Goal: Navigation & Orientation: Understand site structure

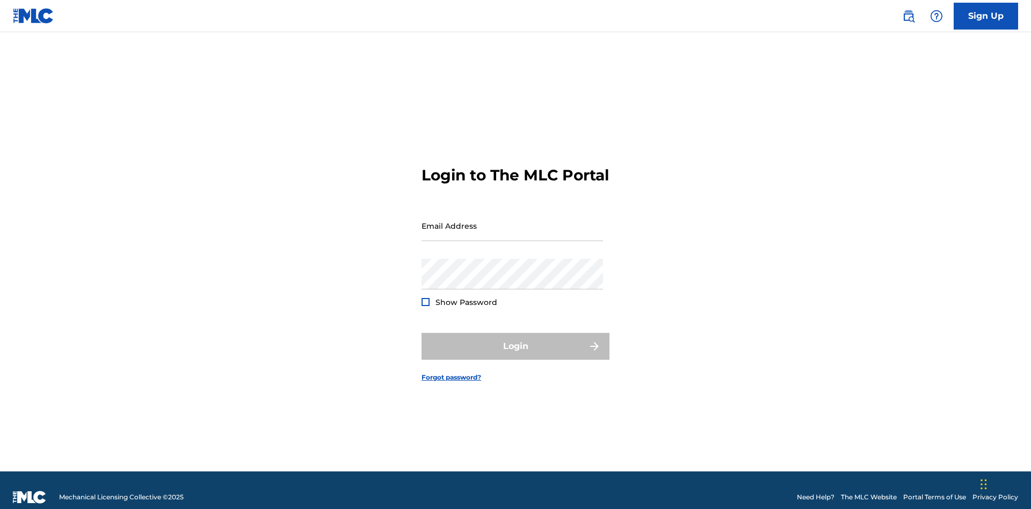
scroll to position [14, 0]
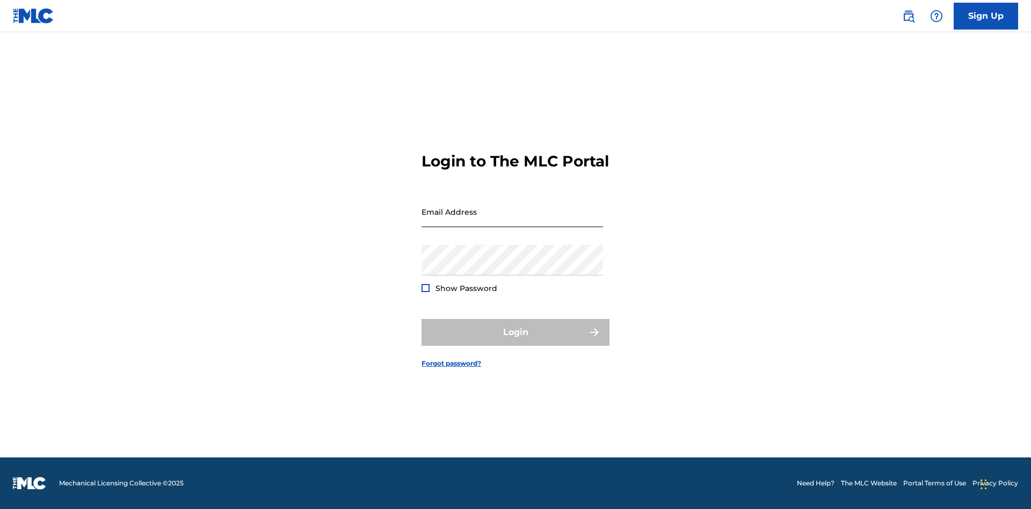
click at [513, 221] on input "Email Address" at bounding box center [513, 212] width 182 height 31
type input "Helena.Songwriter@gmail.com"
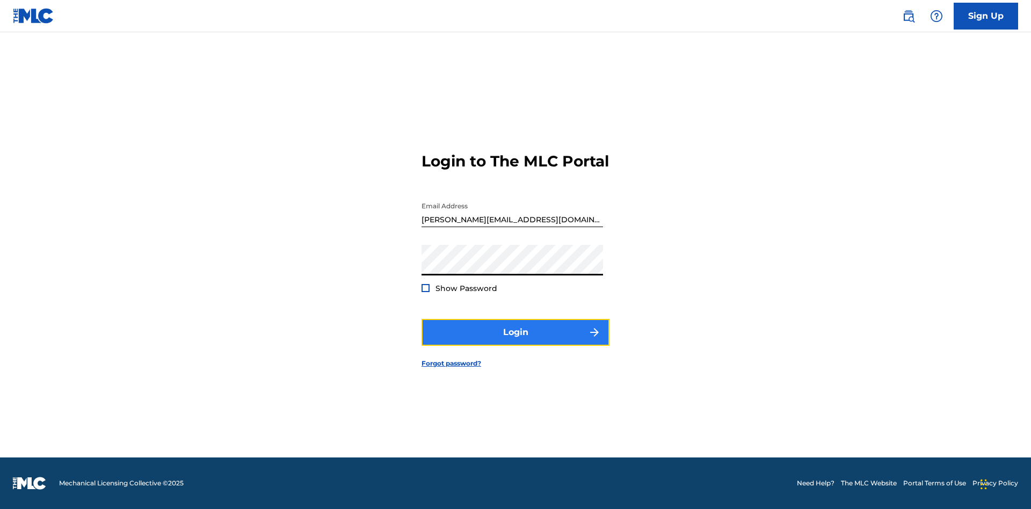
click at [516, 342] on button "Login" at bounding box center [516, 332] width 188 height 27
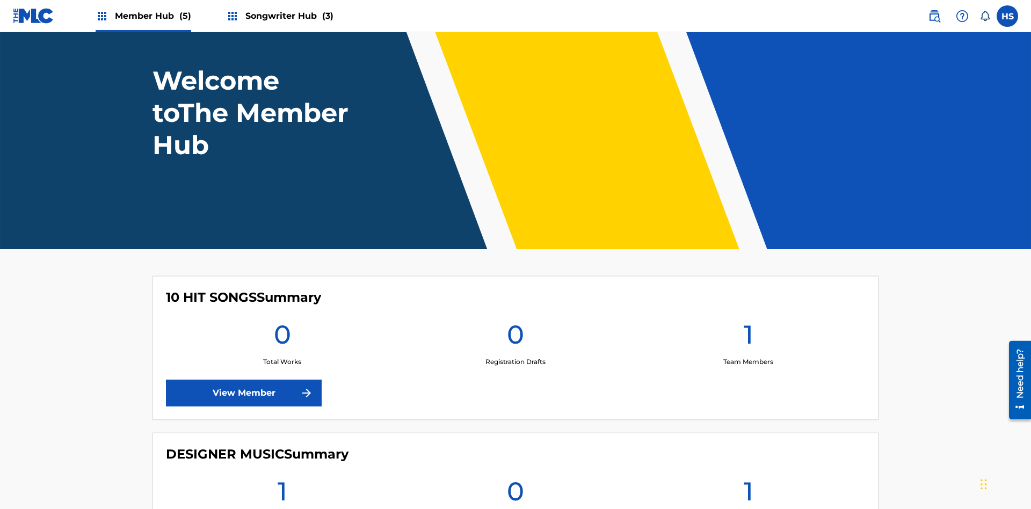
scroll to position [362, 0]
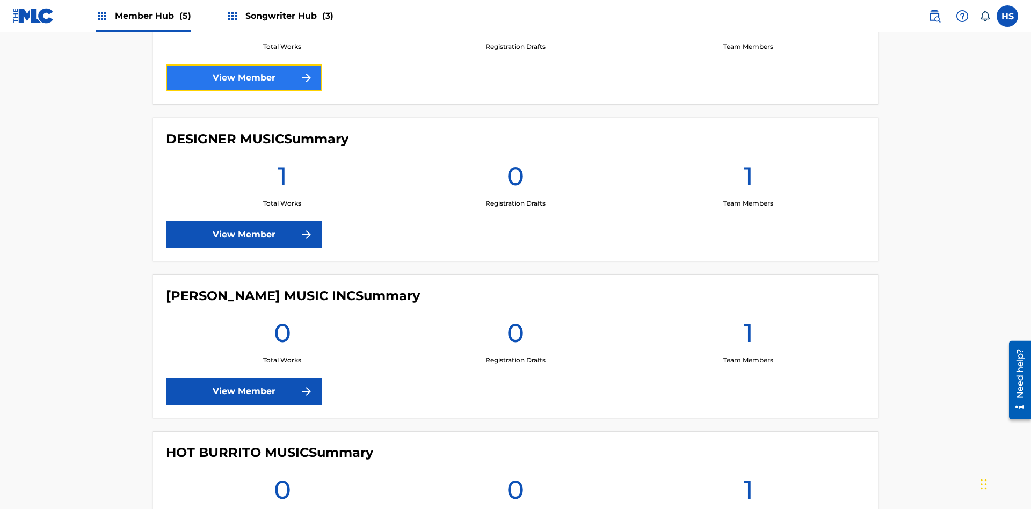
click at [244, 78] on link "View Member" at bounding box center [244, 77] width 156 height 27
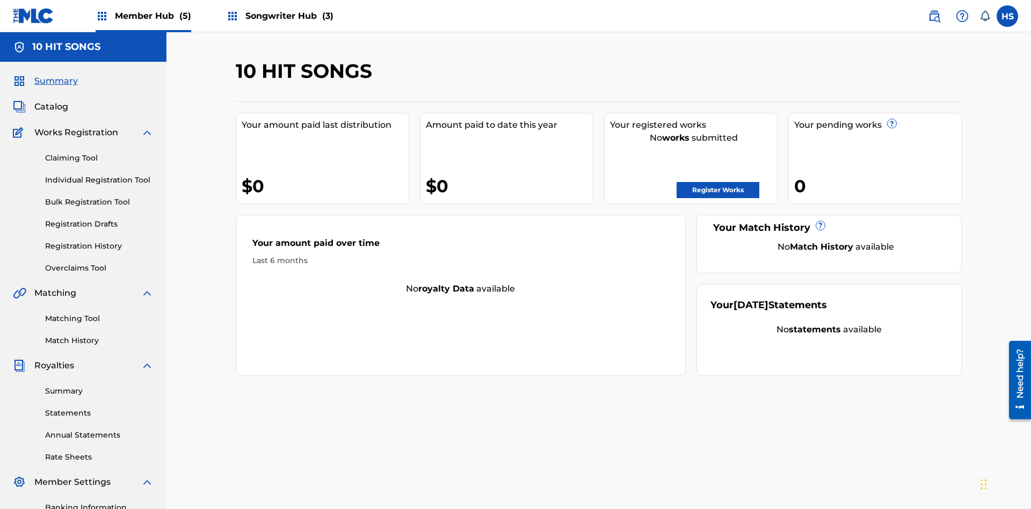
click at [288, 16] on span "Songwriter Hub (3)" at bounding box center [290, 16] width 88 height 12
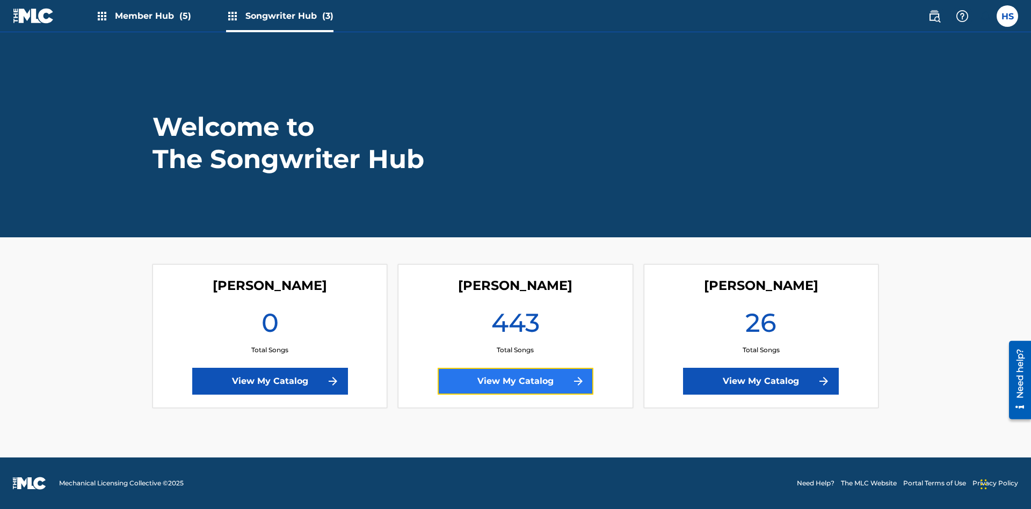
click at [516, 381] on link "View My Catalog" at bounding box center [516, 381] width 156 height 27
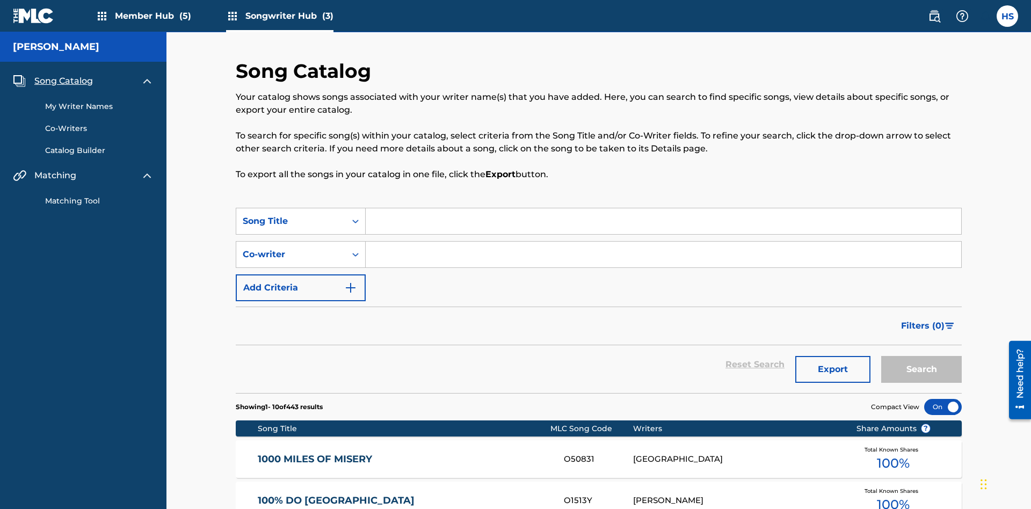
scroll to position [10, 0]
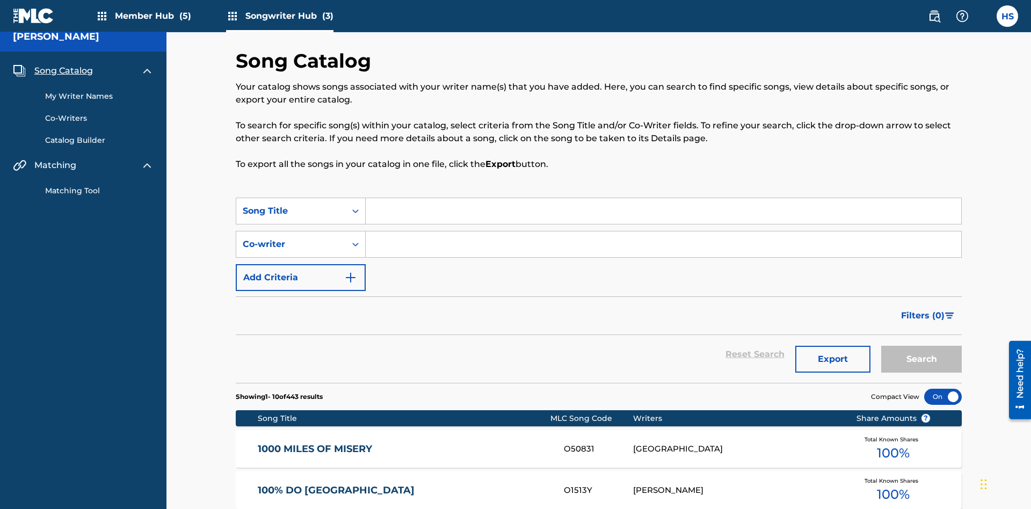
click at [63, 71] on span "Song Catalog" at bounding box center [63, 70] width 59 height 13
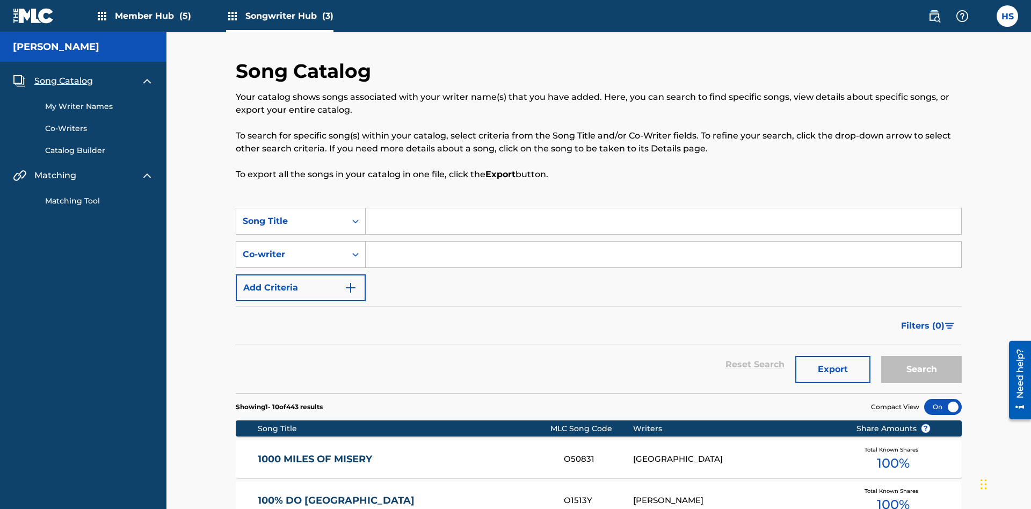
scroll to position [37, 0]
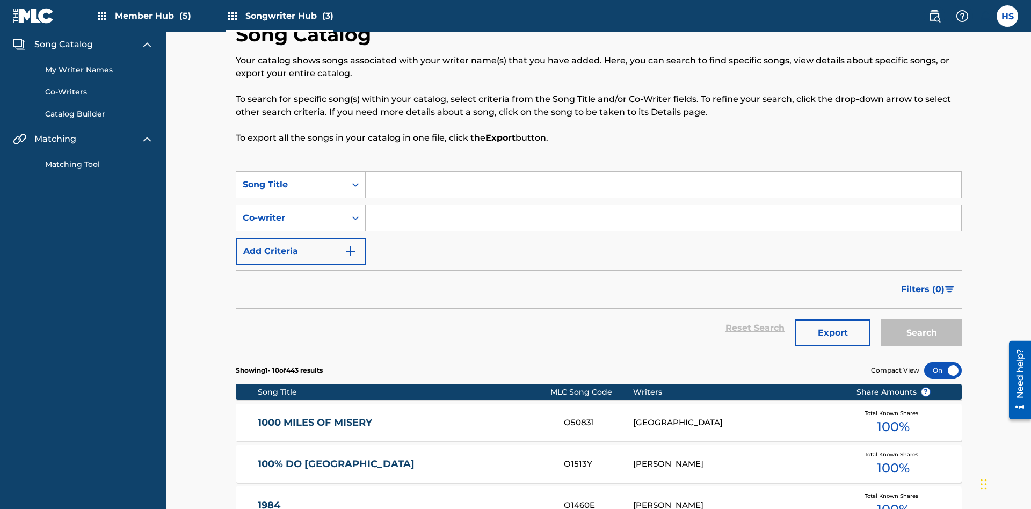
click at [99, 70] on link "My Writer Names" at bounding box center [99, 69] width 109 height 11
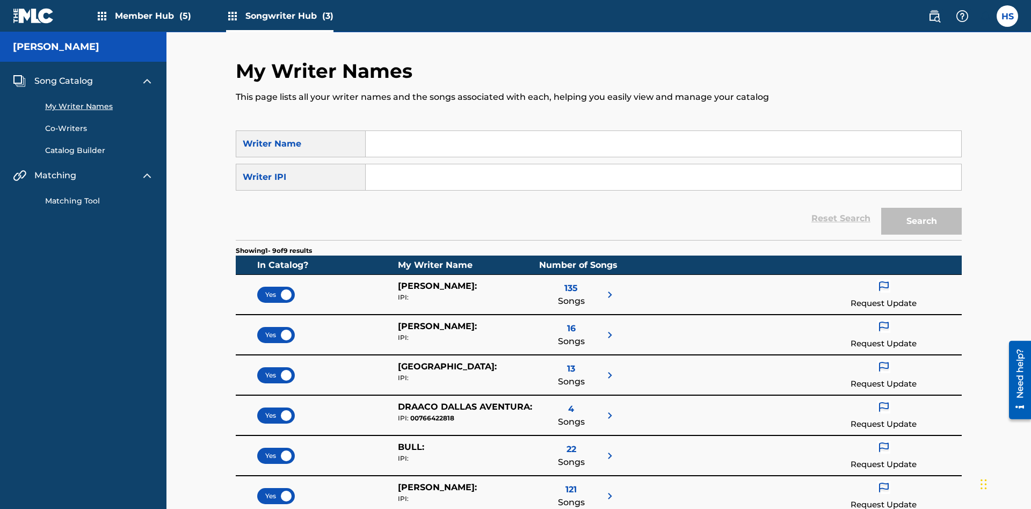
scroll to position [81, 0]
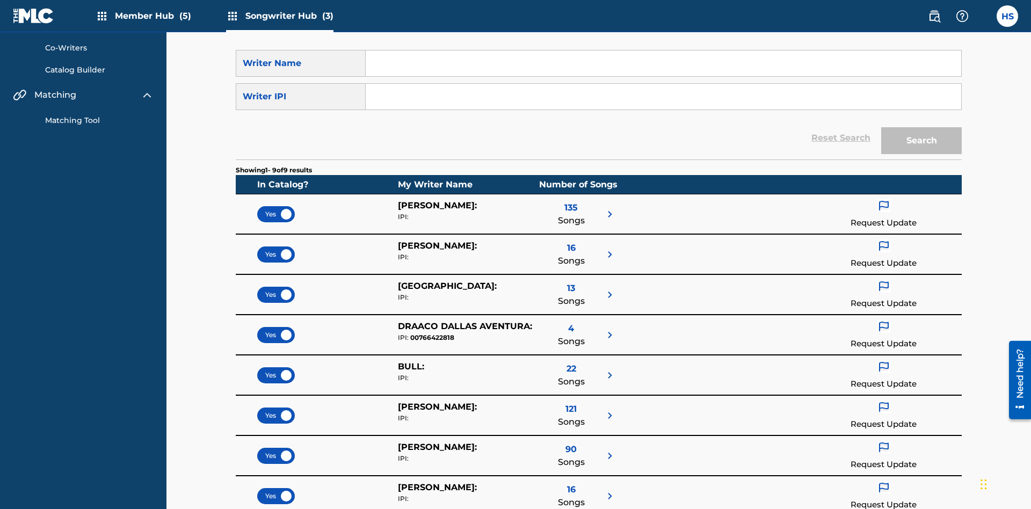
click at [99, 70] on link "Catalog Builder" at bounding box center [99, 69] width 109 height 11
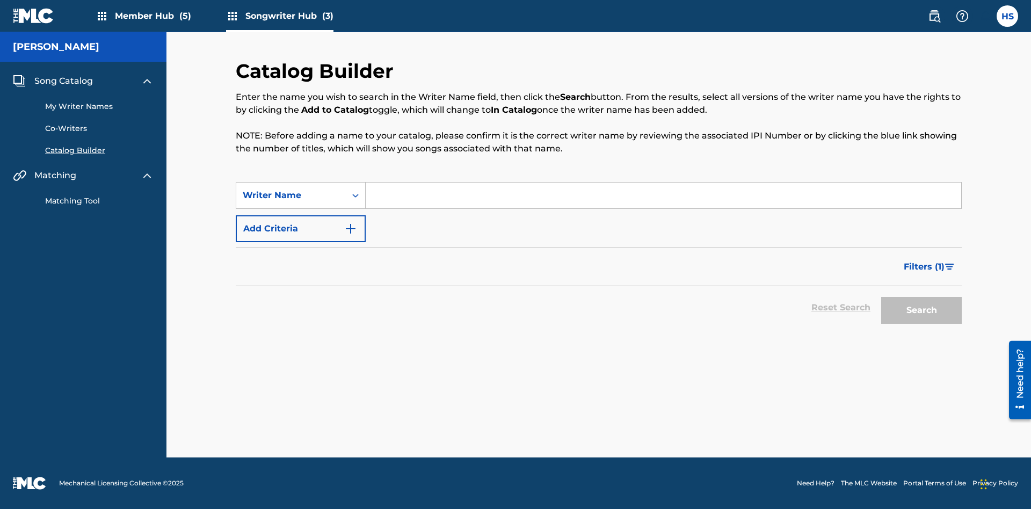
click at [99, 128] on link "Co-Writers" at bounding box center [99, 128] width 109 height 11
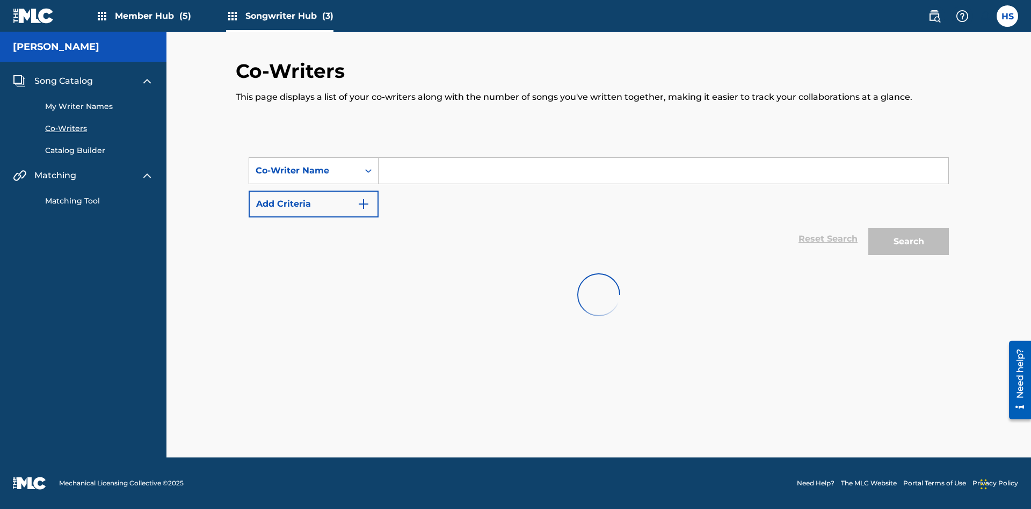
click at [99, 201] on link "Matching Tool" at bounding box center [99, 201] width 109 height 11
